Goal: Check status

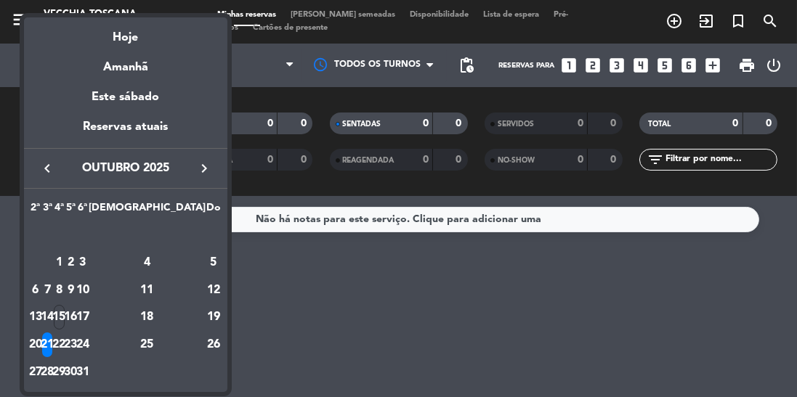
click at [212, 314] on div "19" at bounding box center [213, 317] width 15 height 25
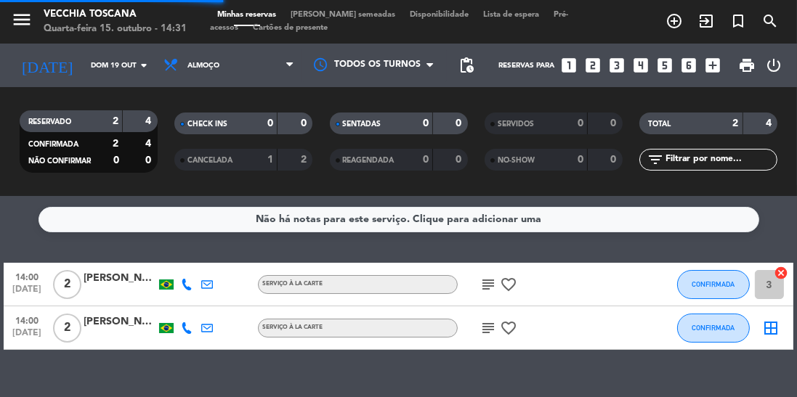
click at [483, 284] on icon "subject" at bounding box center [487, 284] width 17 height 17
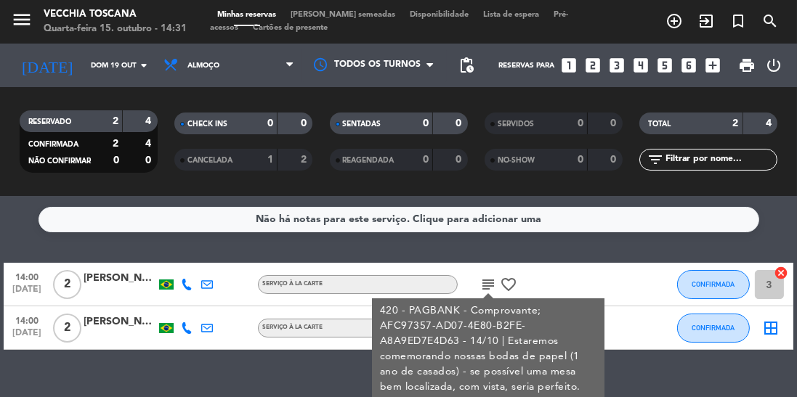
click at [623, 371] on div "Não há notas para este serviço. Clique para adicionar uma 14:00 [DATE] 2 [PERSO…" at bounding box center [398, 296] width 797 height 201
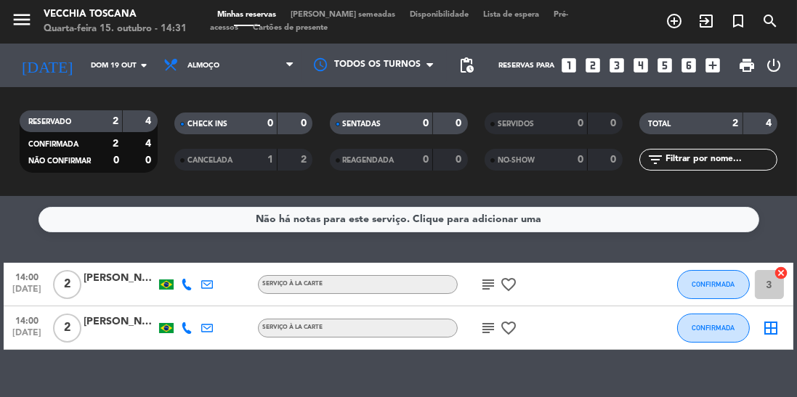
click at [484, 333] on icon "subject" at bounding box center [487, 328] width 17 height 17
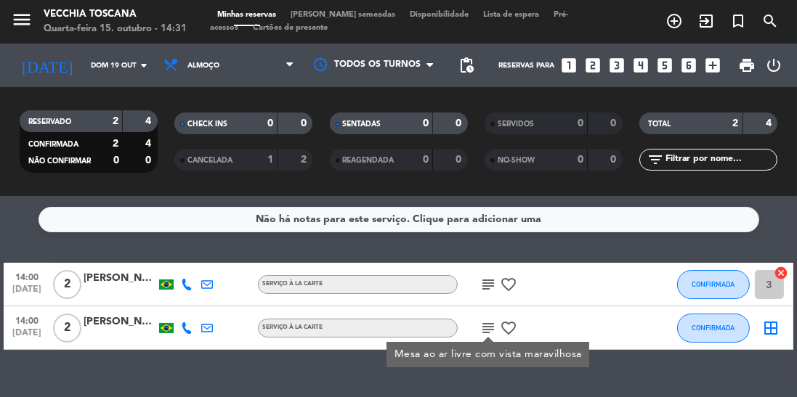
click at [169, 397] on div "Não há notas para este serviço. Clique para adicionar uma 14:00 [DATE] 2 [PERSO…" at bounding box center [398, 296] width 797 height 201
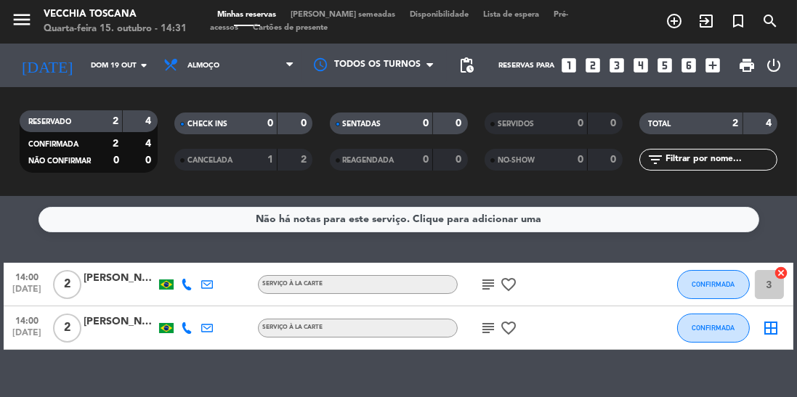
click at [141, 57] on icon "arrow_drop_down" at bounding box center [143, 65] width 17 height 17
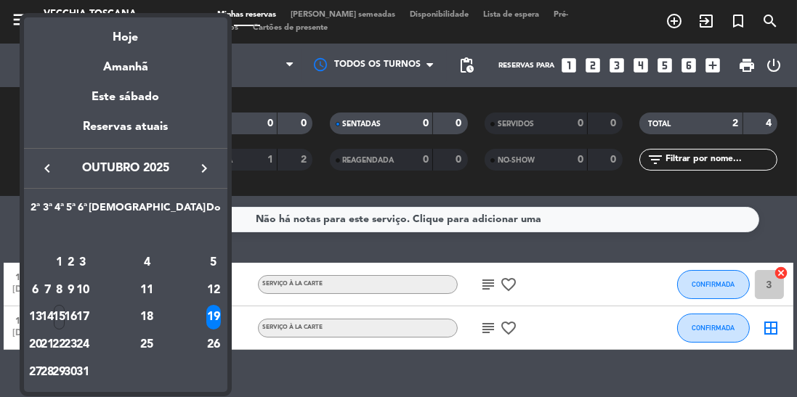
click at [179, 319] on div "18" at bounding box center [146, 317] width 105 height 25
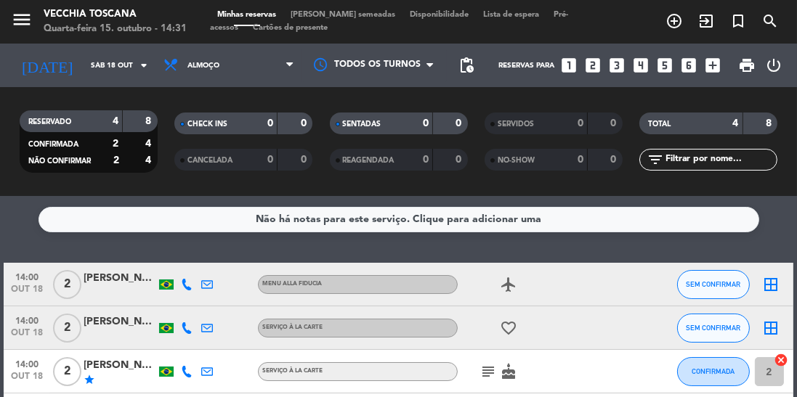
click at [140, 60] on icon "arrow_drop_down" at bounding box center [143, 65] width 17 height 17
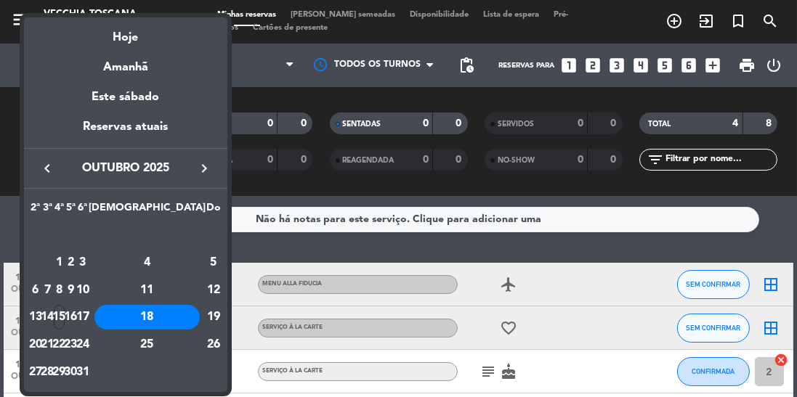
click at [88, 314] on div "17" at bounding box center [82, 317] width 11 height 25
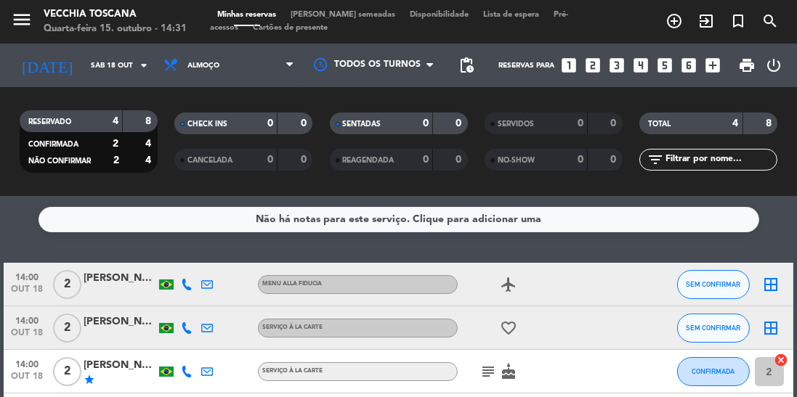
type input "[DATE]"
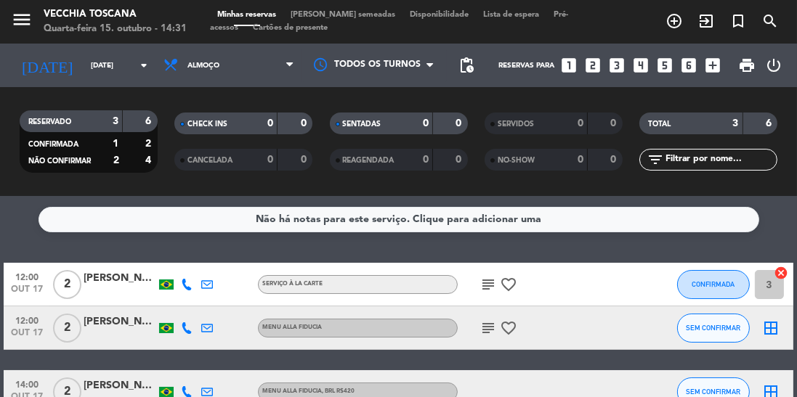
click at [485, 280] on icon "subject" at bounding box center [487, 284] width 17 height 17
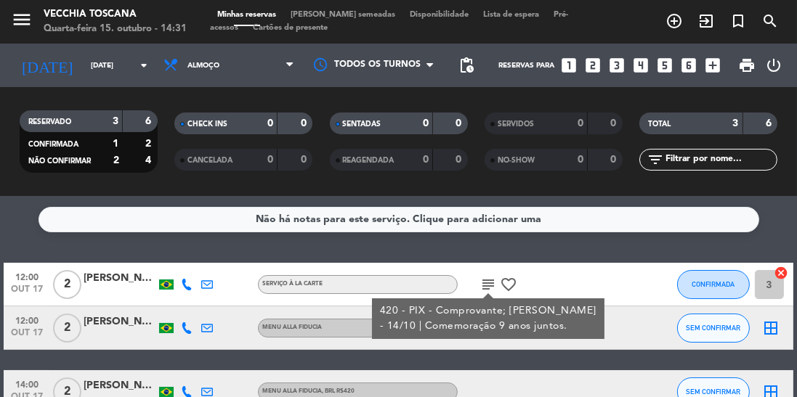
click at [629, 283] on div "12:00 [DATE] 2 [PERSON_NAME] à la carte subject 420 - PIX - Comprovante; [PERSO…" at bounding box center [398, 285] width 789 height 44
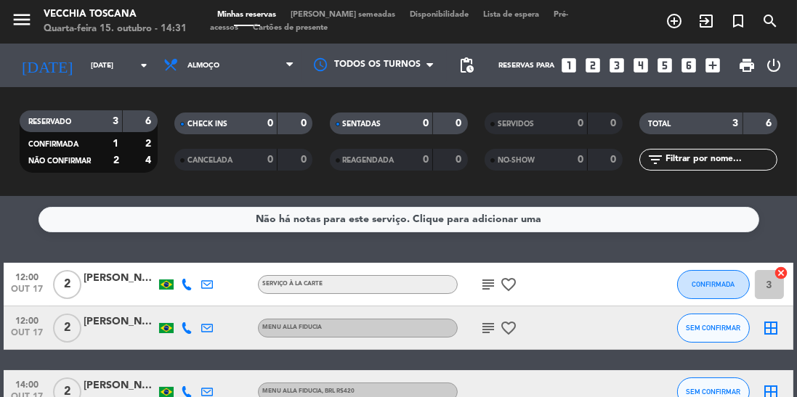
click at [482, 327] on icon "subject" at bounding box center [487, 328] width 17 height 17
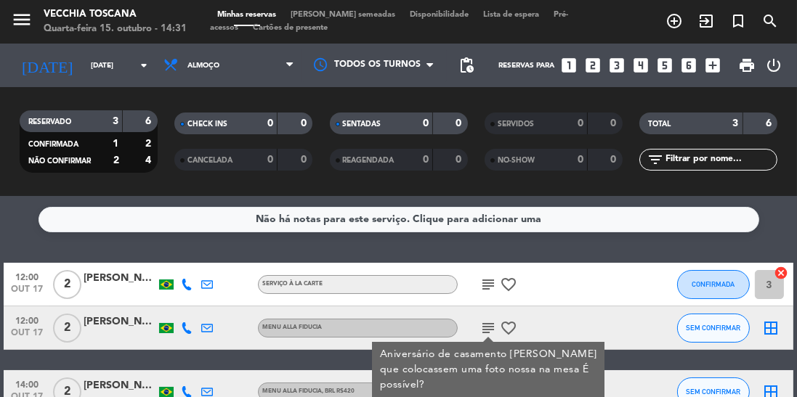
click at [131, 324] on div "[PERSON_NAME]" at bounding box center [120, 322] width 73 height 17
